Goal: Information Seeking & Learning: Learn about a topic

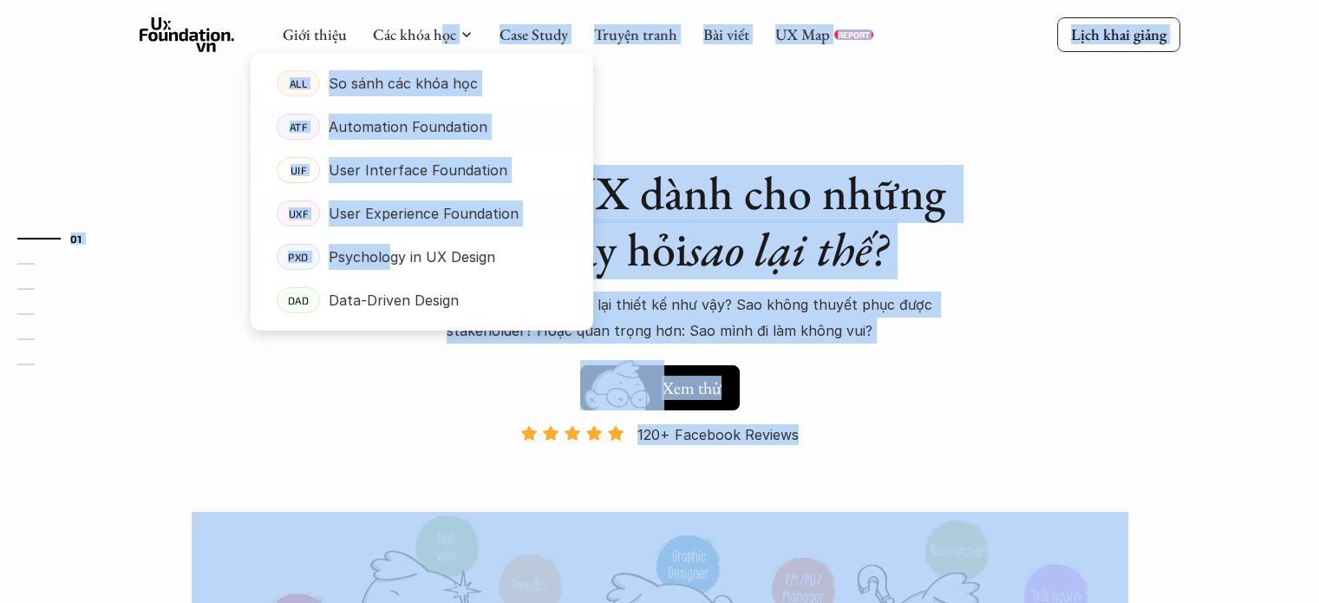
drag, startPoint x: 439, startPoint y: 37, endPoint x: 469, endPoint y: 211, distance: 176.1
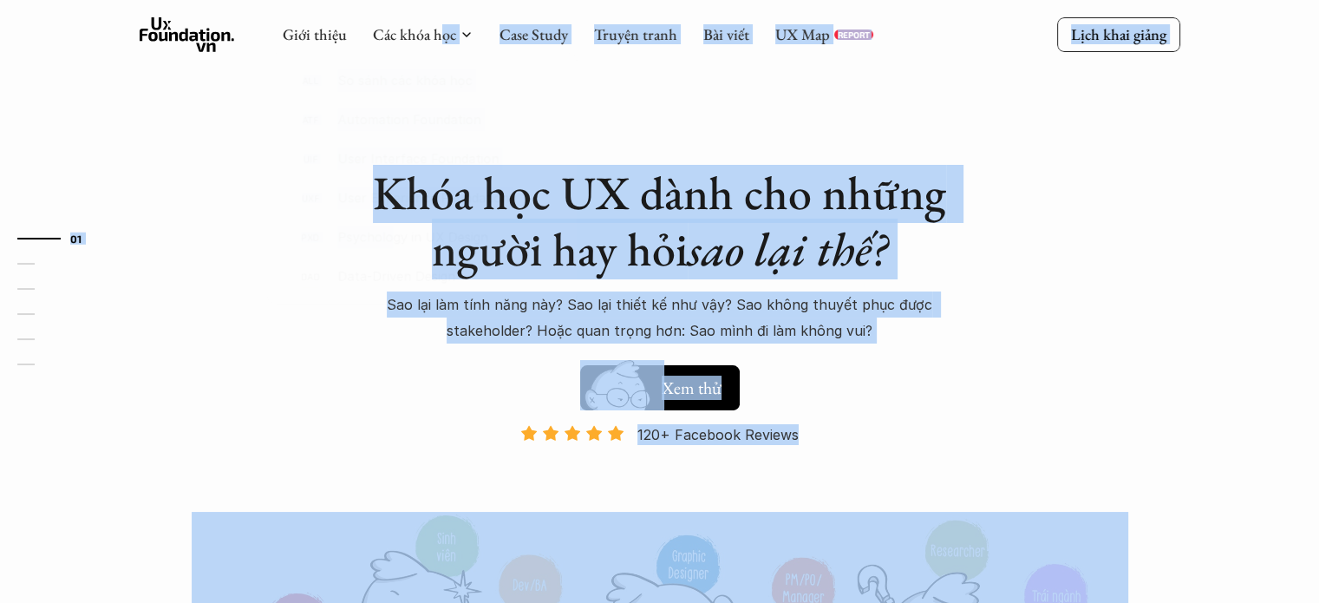
click at [805, 78] on div "Khóa học UX dành cho những người hay hỏi sao lại thế? Sao lại làm tính năng này…" at bounding box center [660, 397] width 1041 height 794
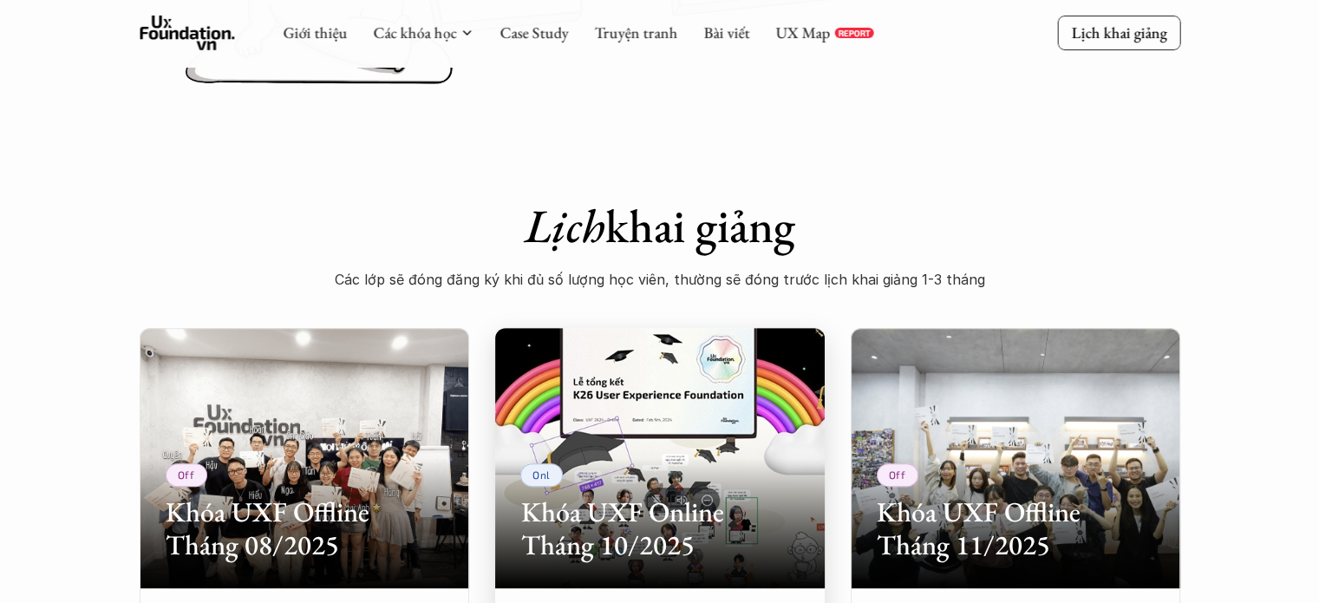
scroll to position [347, 0]
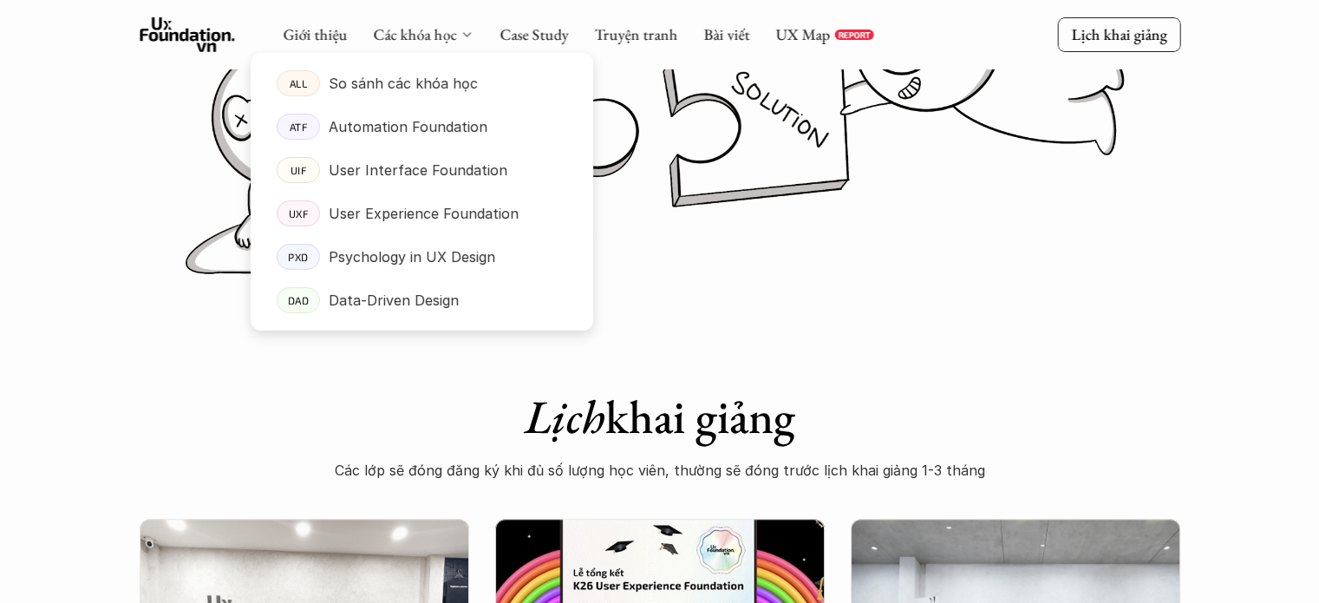
click at [459, 34] on div "Các khóa học" at bounding box center [423, 34] width 101 height 19
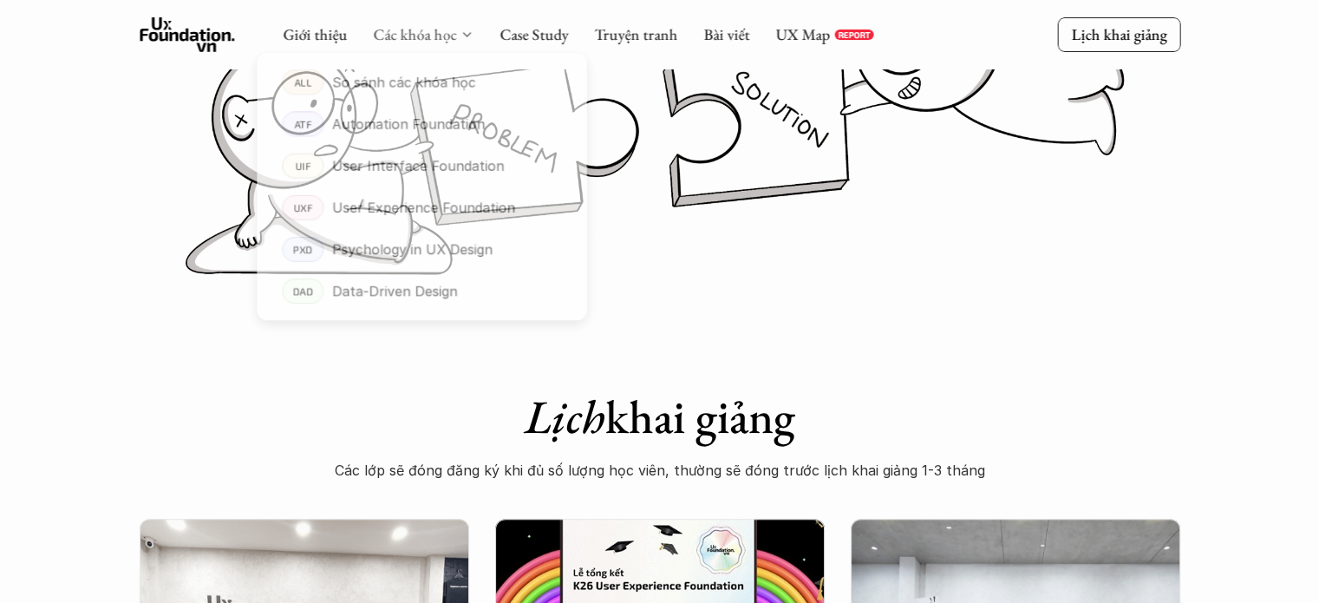
click at [444, 24] on link "Các khóa học" at bounding box center [414, 34] width 83 height 20
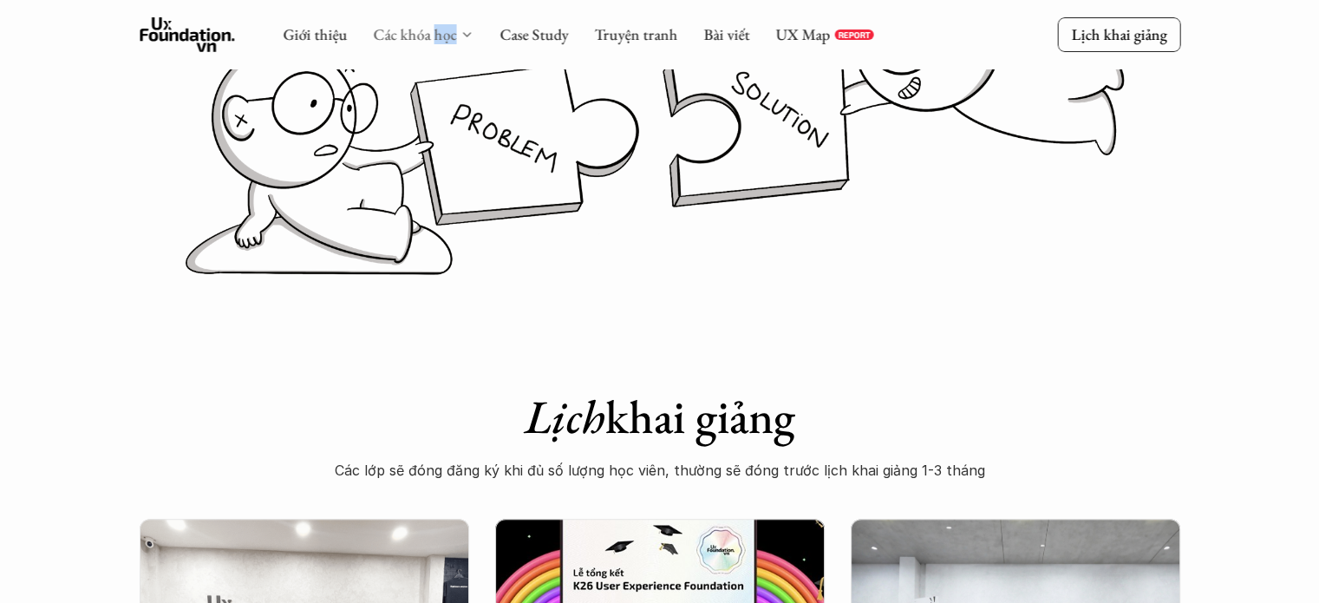
click at [444, 24] on link "Các khóa học" at bounding box center [414, 34] width 83 height 20
click at [467, 36] on icon at bounding box center [467, 35] width 14 height 14
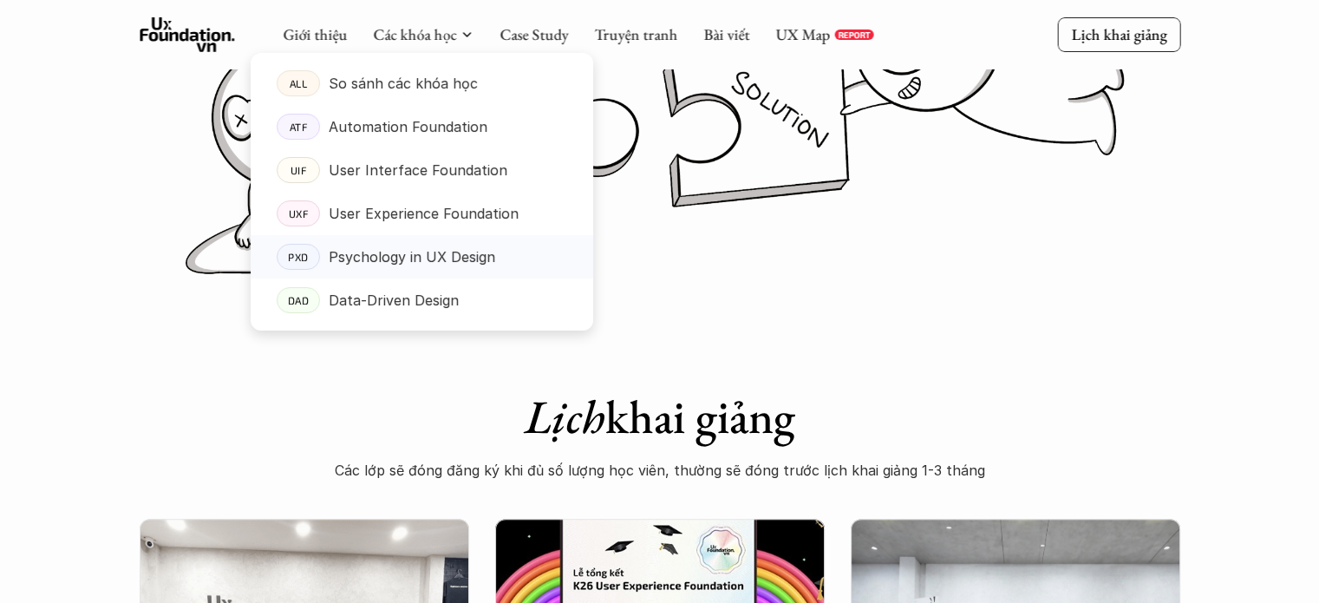
click at [437, 252] on p "Psychology in UX Design" at bounding box center [412, 257] width 167 height 26
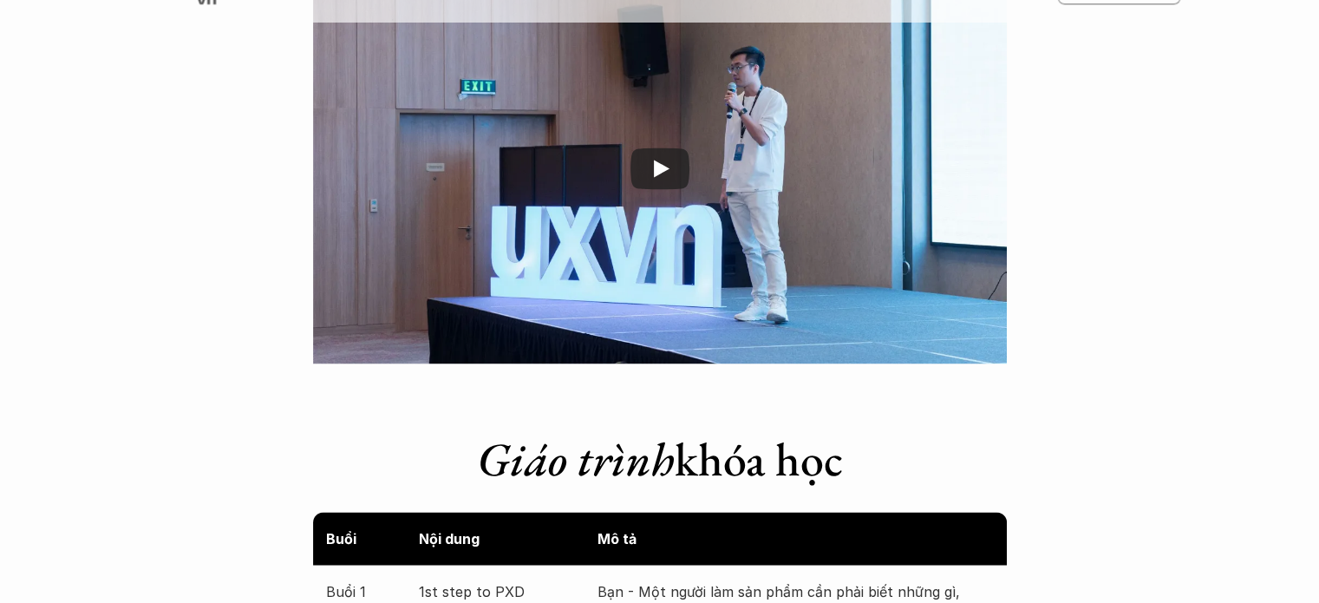
scroll to position [2775, 0]
